Goal: Transaction & Acquisition: Purchase product/service

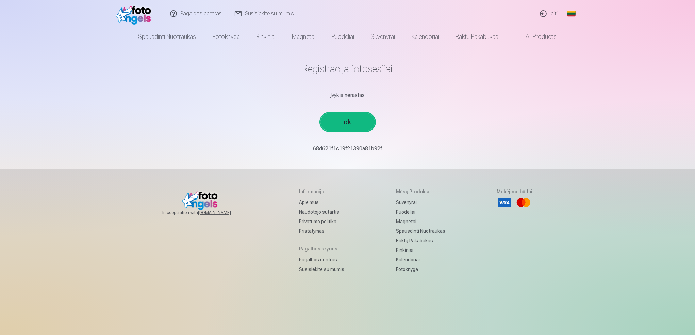
click at [336, 125] on link "ok" at bounding box center [348, 122] width 54 height 18
click at [355, 98] on div "Įvykis nerastas" at bounding box center [348, 95] width 398 height 8
click at [334, 146] on p "68d621f1c19f21390a81b92f￼￼" at bounding box center [348, 148] width 398 height 8
drag, startPoint x: 306, startPoint y: 148, endPoint x: 390, endPoint y: 156, distance: 84.4
click at [390, 156] on main "Registracija fotosesijai Įvykis nerastas ok 68d621f1c19f21390a81b92f￼￼" at bounding box center [348, 107] width 398 height 123
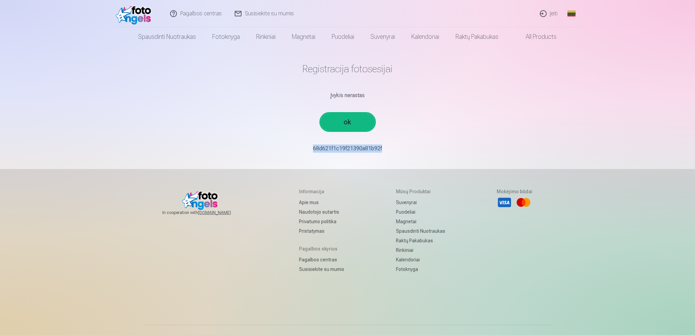
copy p "68d621f1c19f21390a81b92f￼￼"
click at [356, 122] on link "ok" at bounding box center [348, 122] width 54 height 18
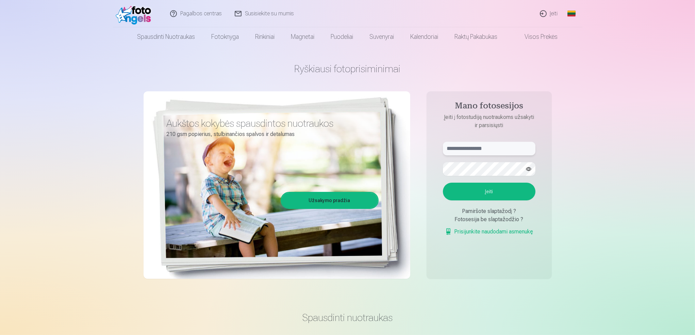
click at [475, 150] on input "text" at bounding box center [489, 149] width 93 height 14
paste input "**********"
type input "**********"
click at [345, 199] on link "Užsakymo pradžia" at bounding box center [330, 200] width 96 height 15
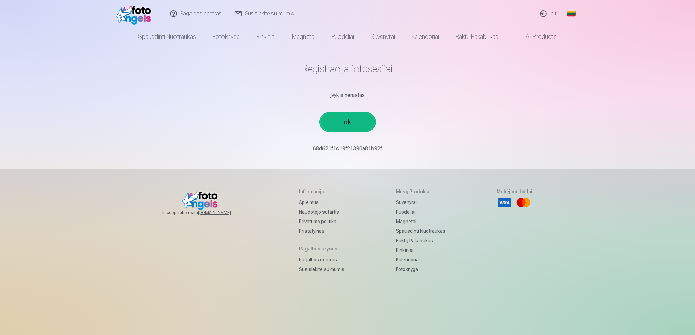
click at [353, 68] on h1 "Registracija fotosesijai" at bounding box center [348, 69] width 398 height 12
click at [354, 69] on h1 "Registracija fotosesijai" at bounding box center [348, 69] width 398 height 12
